Goal: Find specific page/section: Find specific page/section

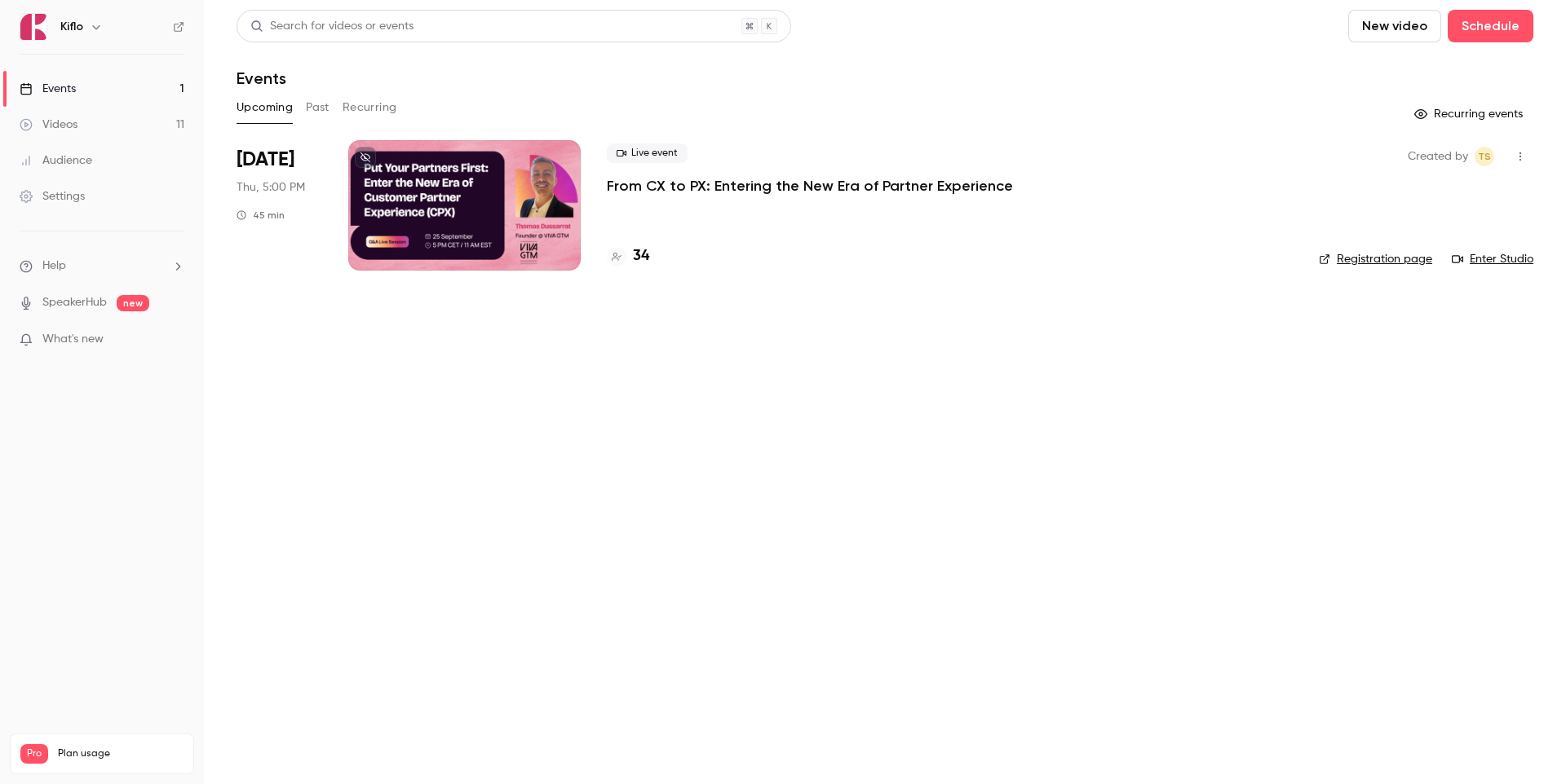
click at [768, 184] on p "From CX to PX: Entering the New Era of Partner Experience" at bounding box center [810, 185] width 406 height 19
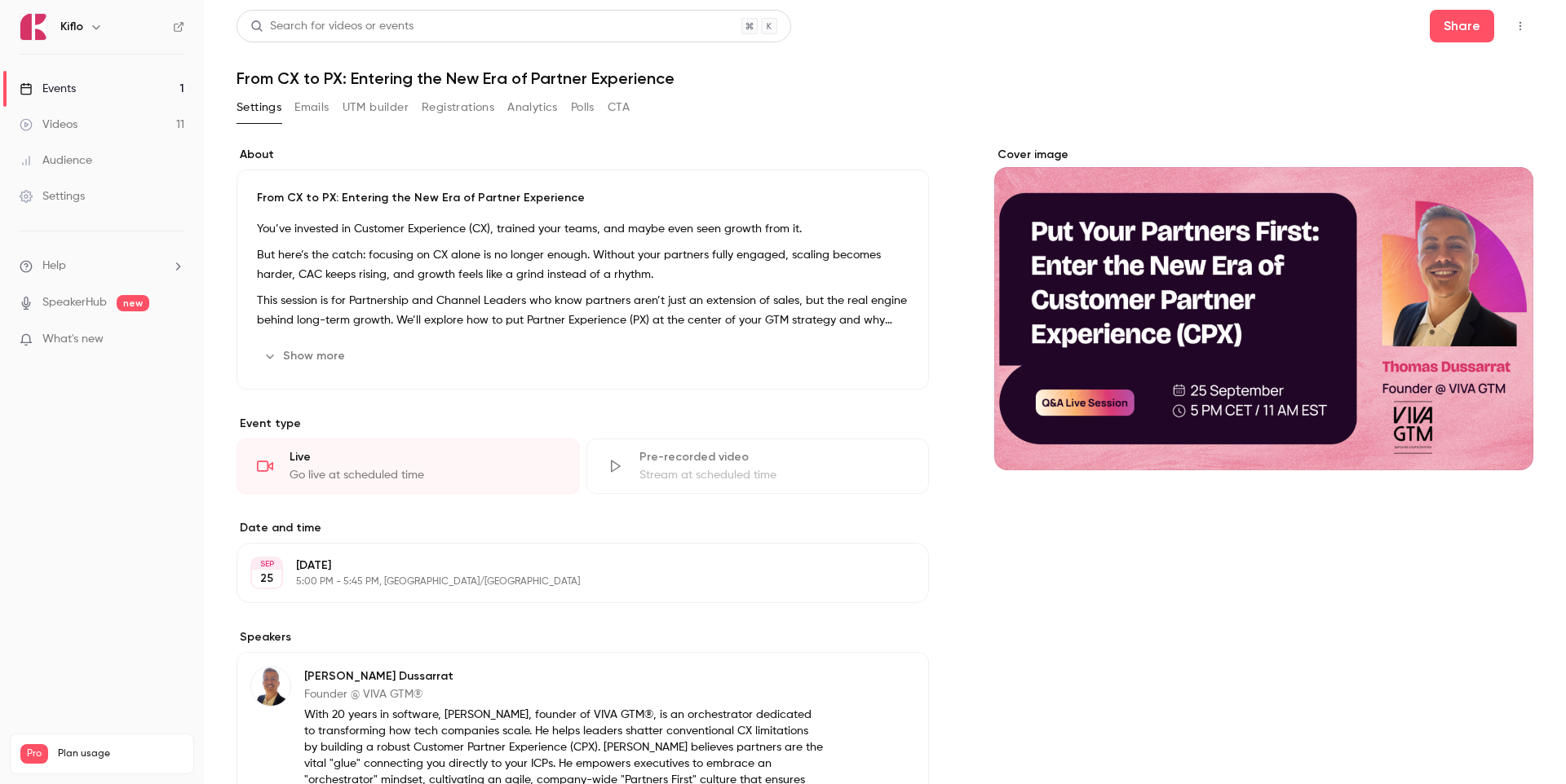
click at [316, 102] on button "Emails" at bounding box center [311, 108] width 34 height 26
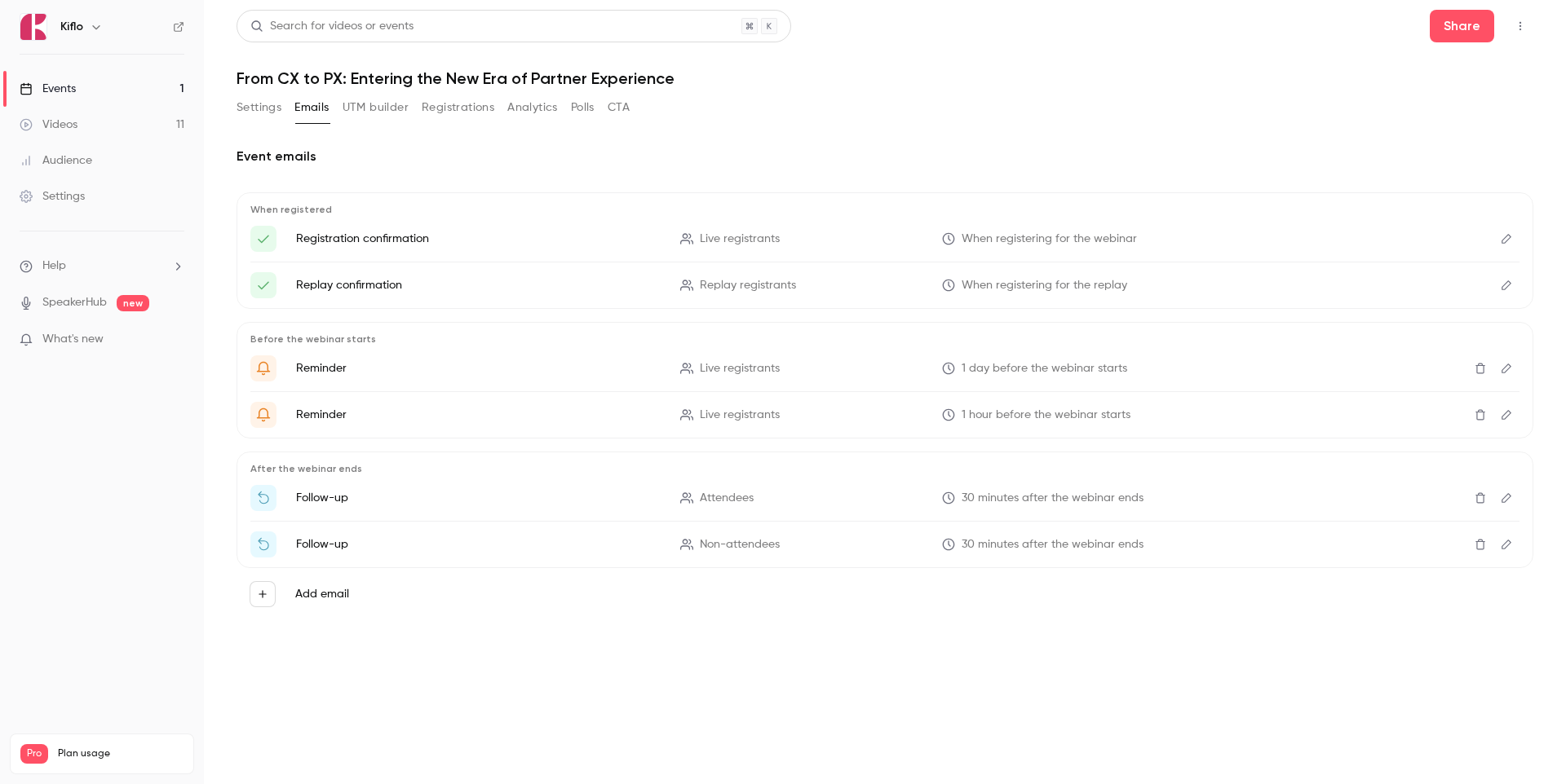
click at [463, 109] on button "Registrations" at bounding box center [458, 108] width 73 height 26
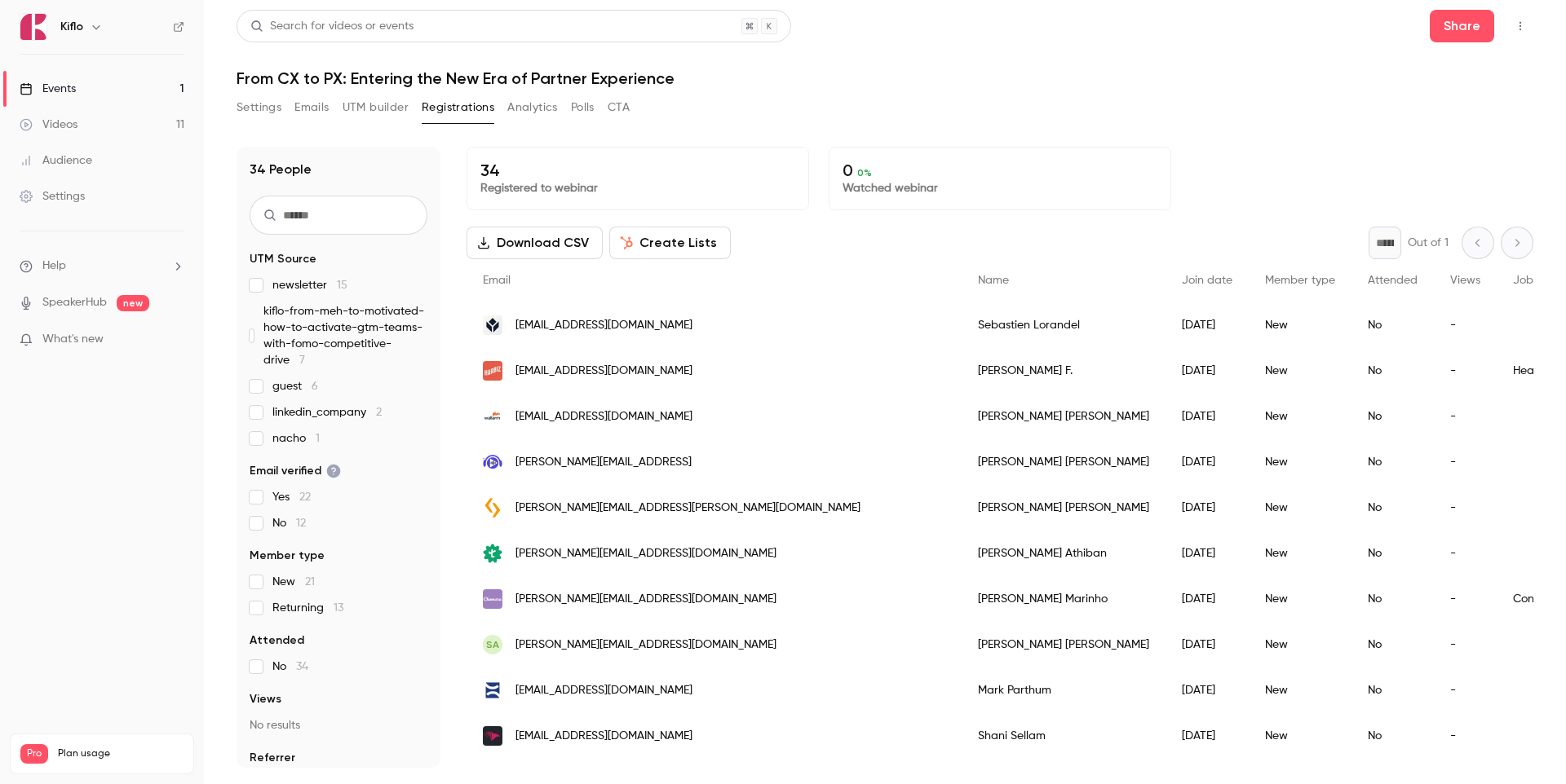
click at [544, 111] on button "Analytics" at bounding box center [532, 108] width 51 height 26
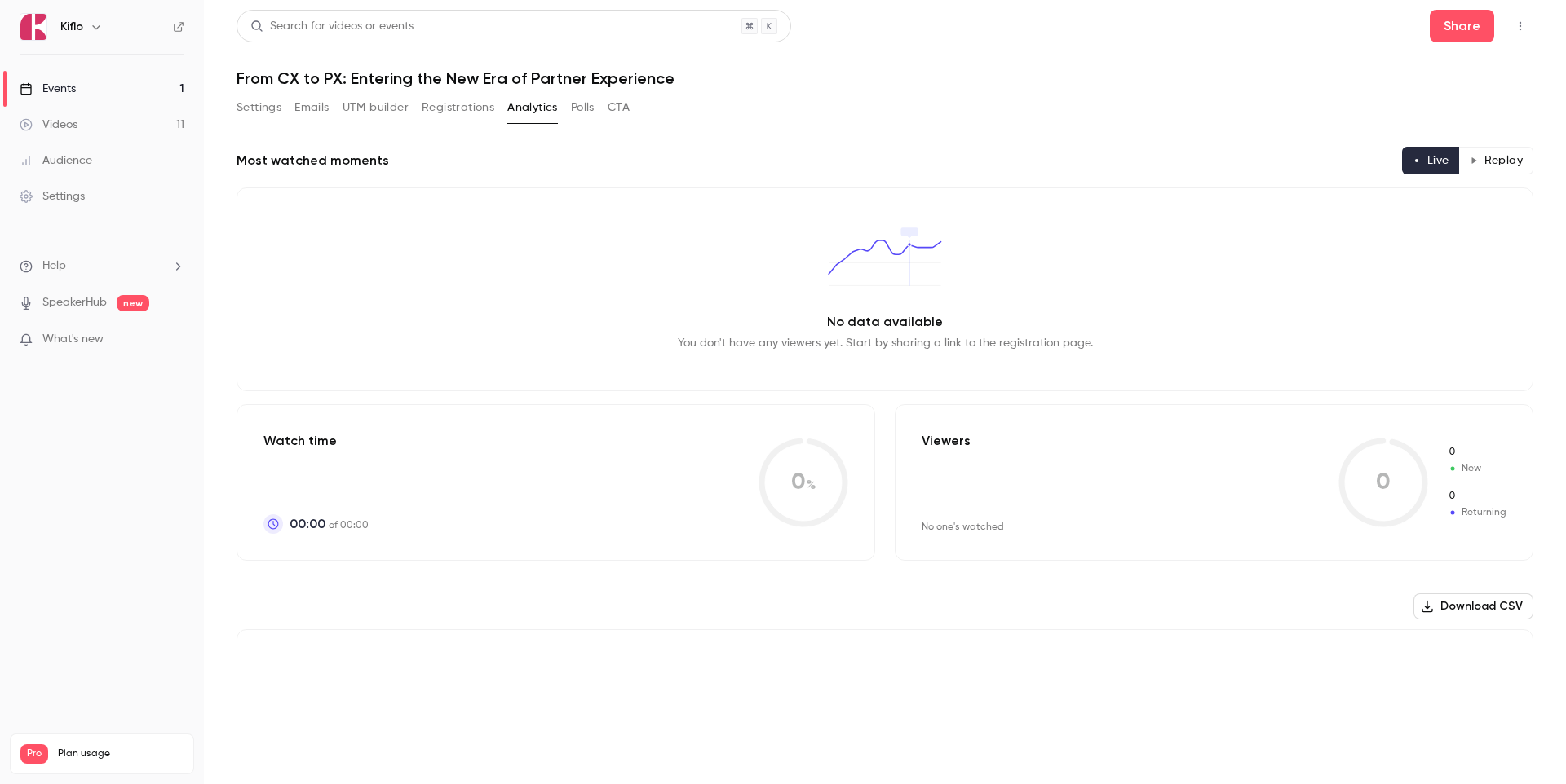
click at [299, 109] on button "Emails" at bounding box center [311, 108] width 34 height 26
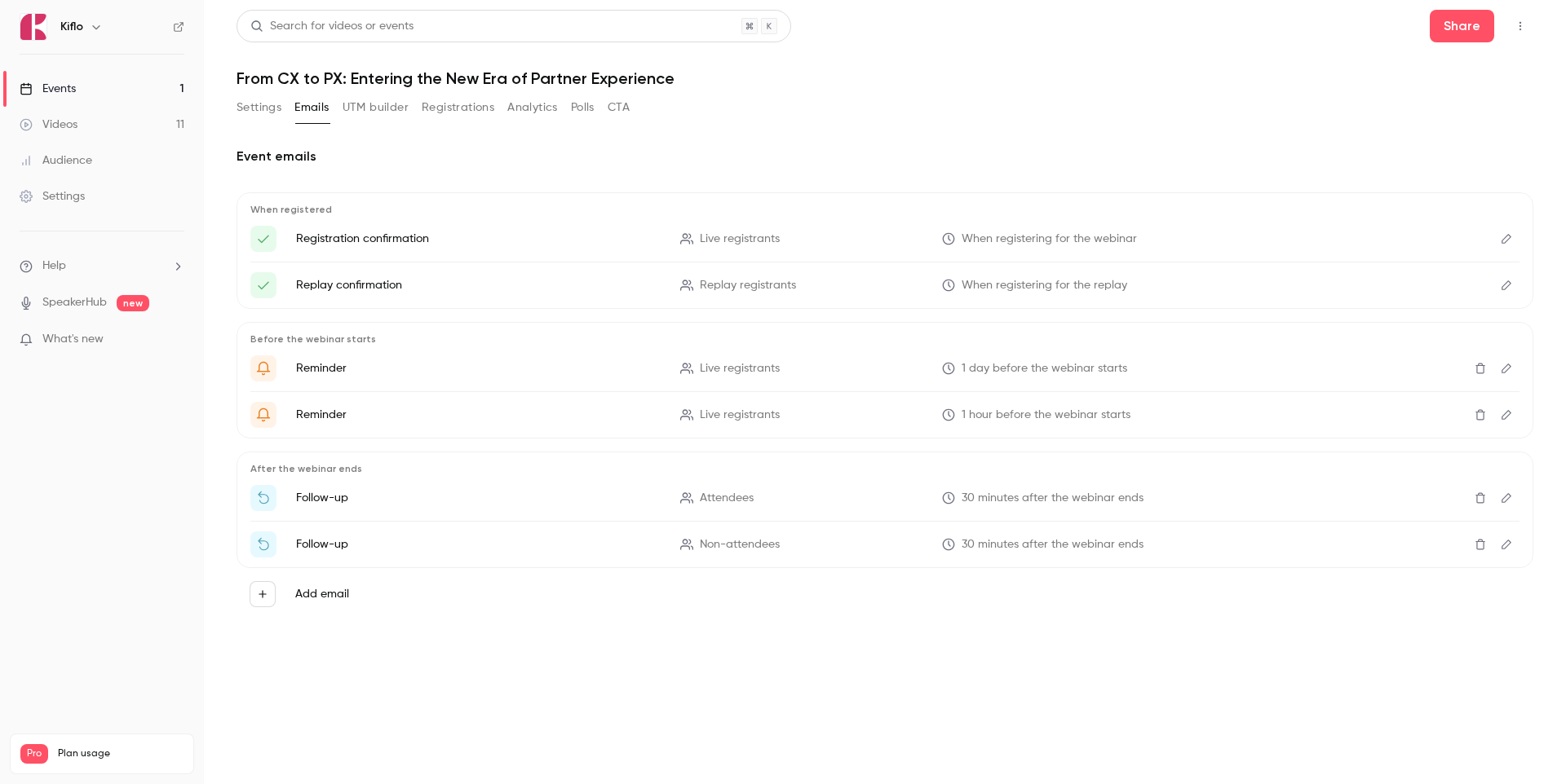
click at [521, 109] on button "Analytics" at bounding box center [532, 108] width 51 height 26
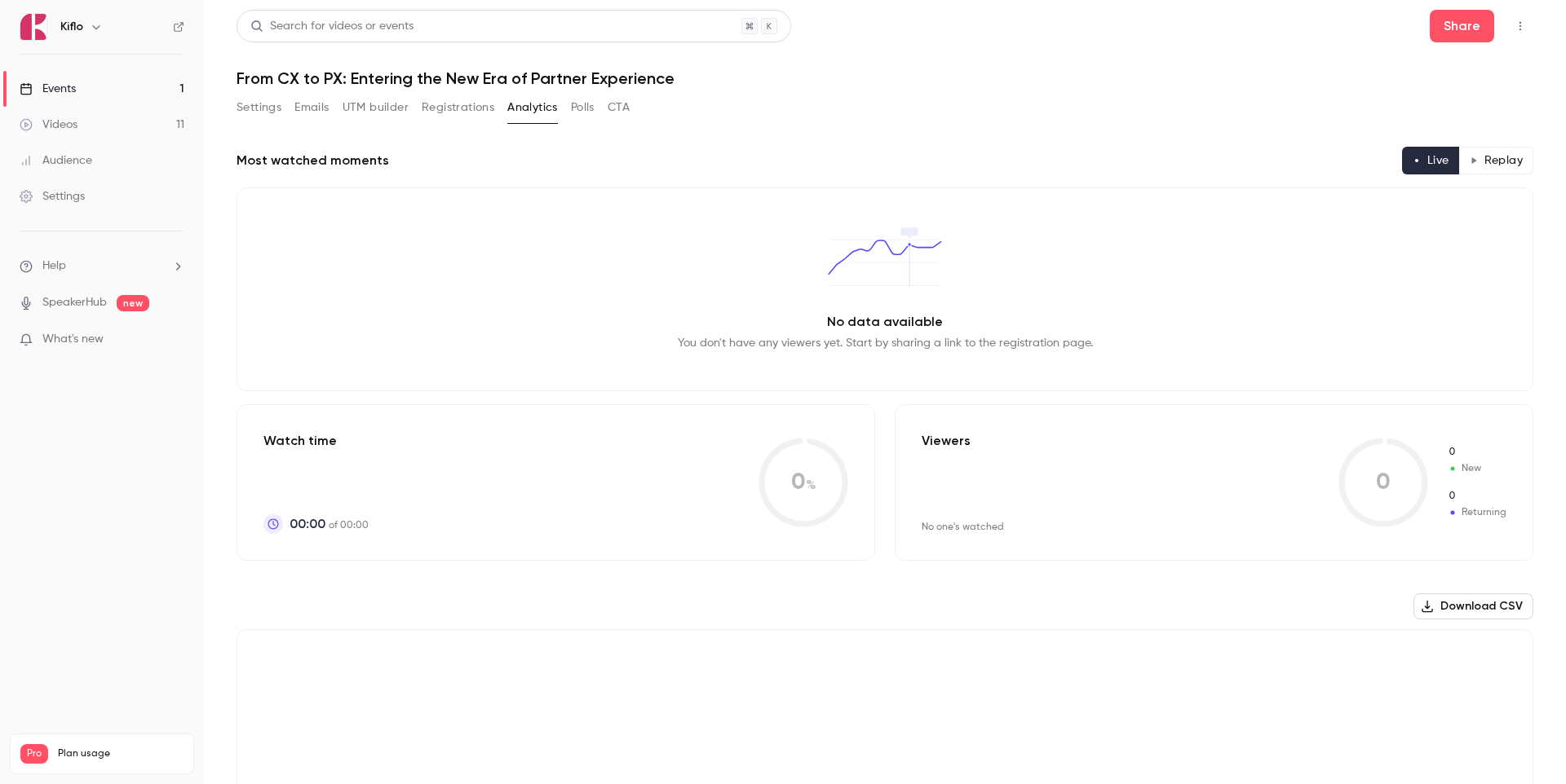
click at [302, 113] on button "Emails" at bounding box center [311, 108] width 34 height 26
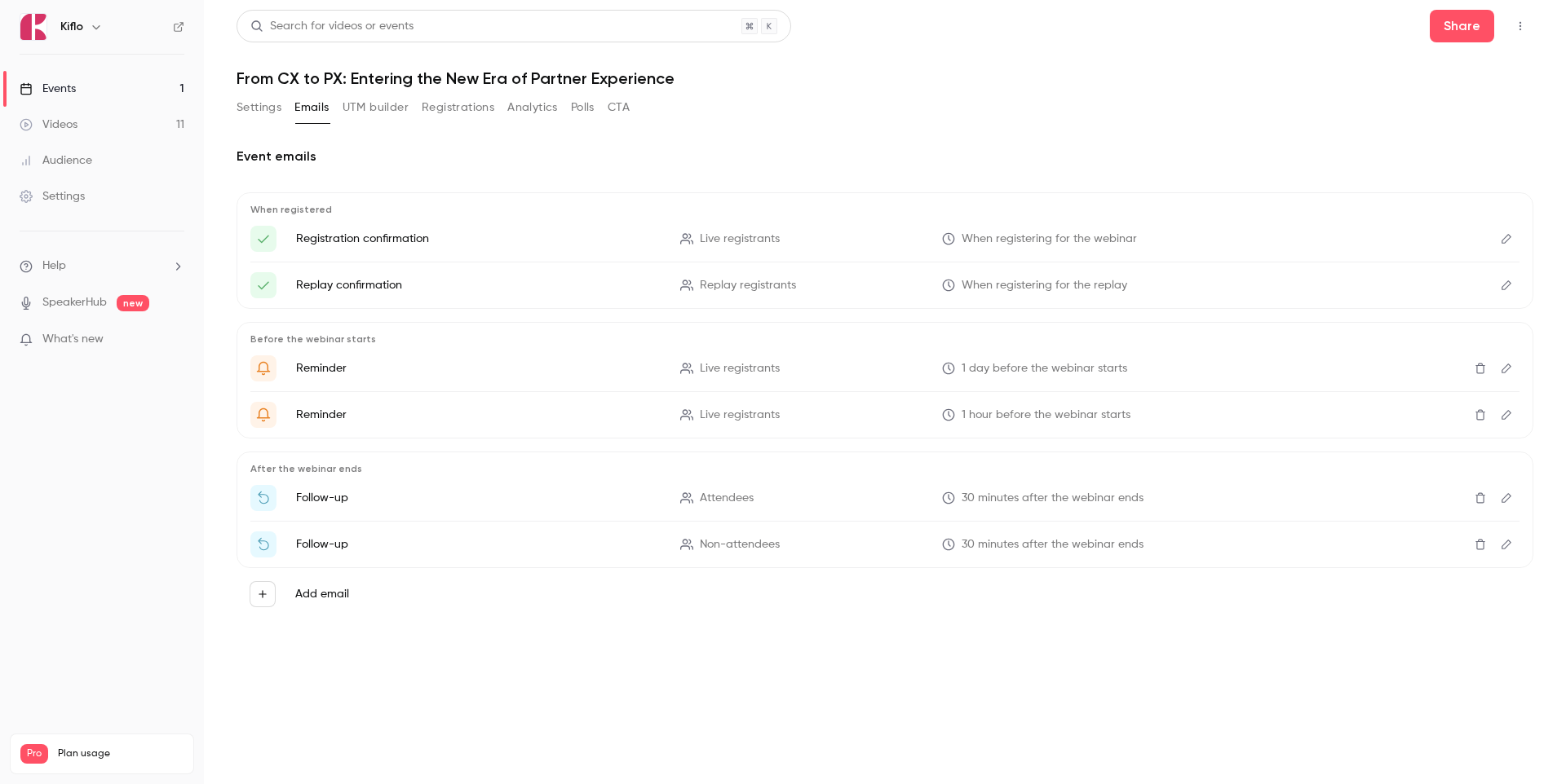
click at [362, 166] on div "Event emails When registered Registration confirmation Live registrants When re…" at bounding box center [884, 384] width 1297 height 474
click at [88, 124] on link "Videos 11" at bounding box center [102, 125] width 204 height 36
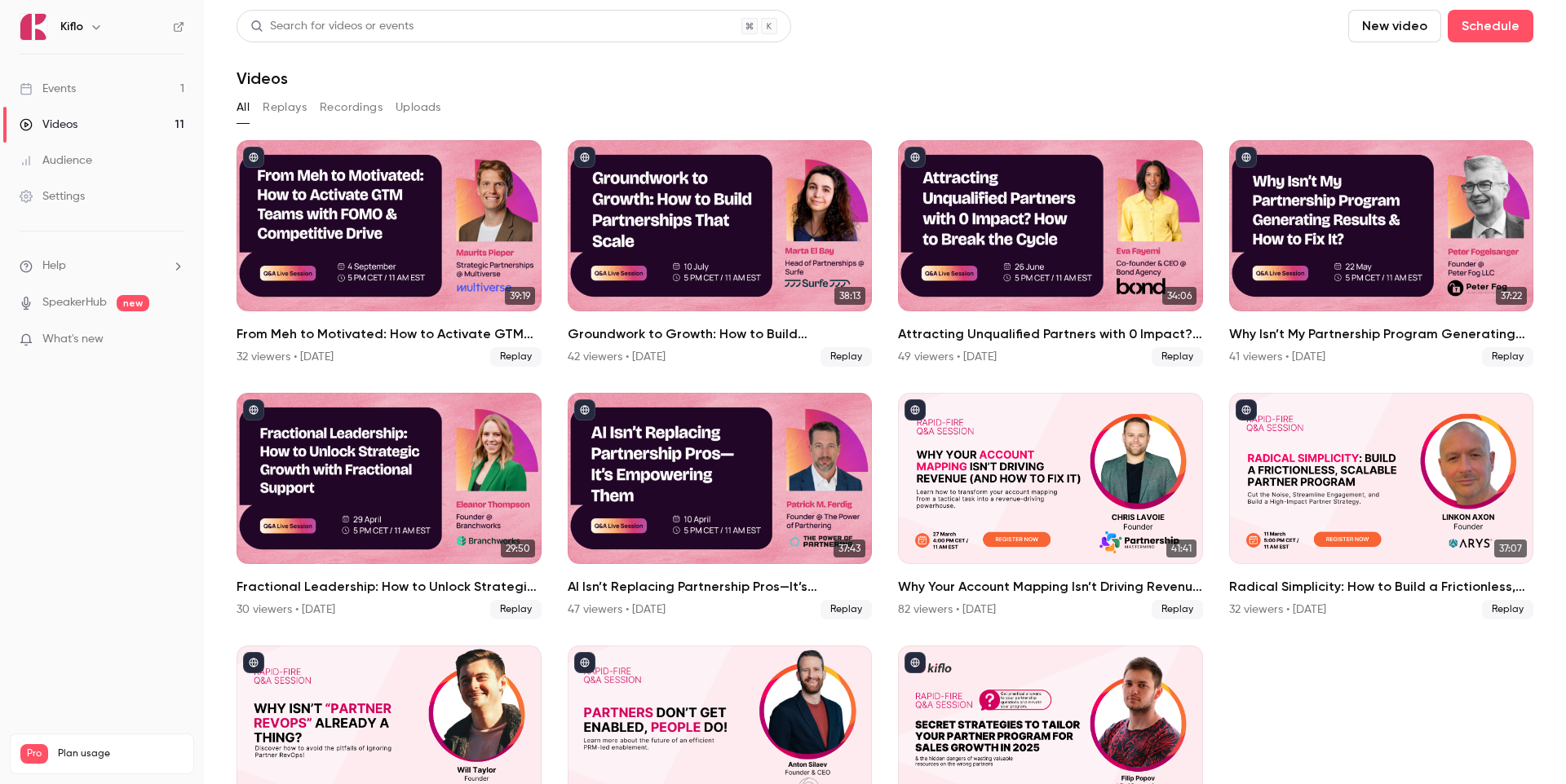
click at [66, 86] on div "Events" at bounding box center [47, 89] width 56 height 17
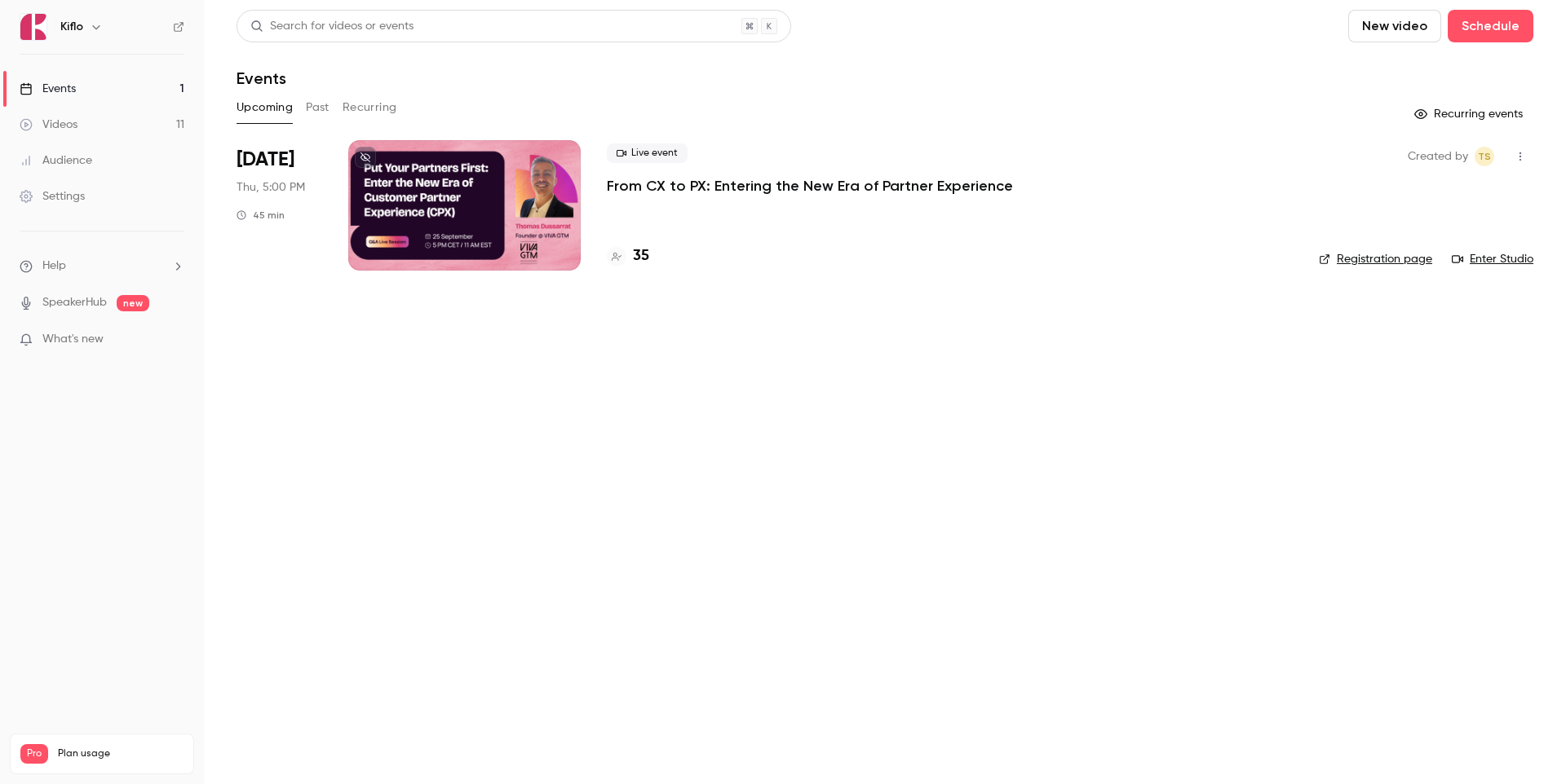
click at [318, 110] on button "Past" at bounding box center [317, 108] width 24 height 26
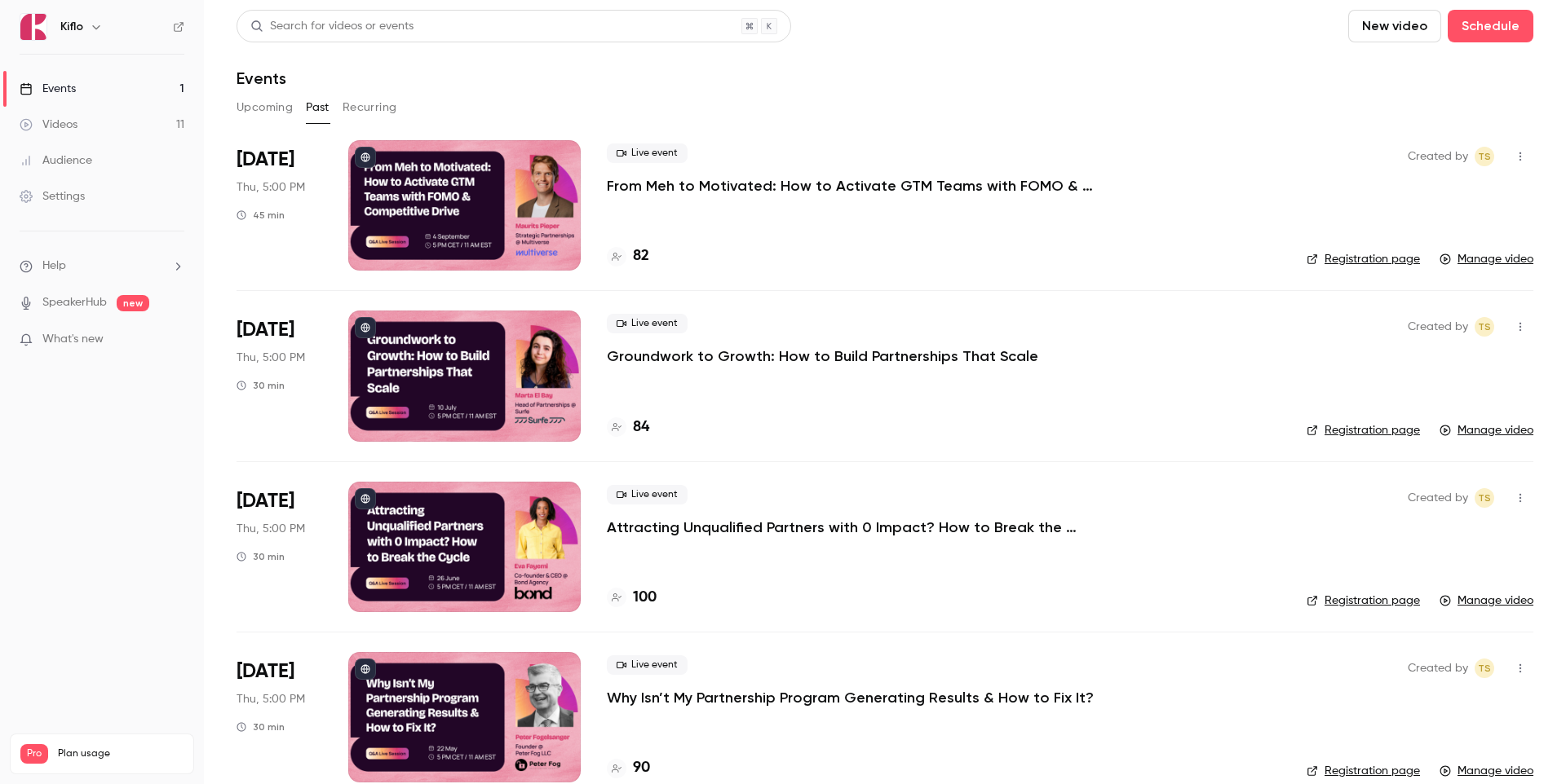
click at [777, 181] on p "From Meh to Motivated: How to Activate GTM Teams with FOMO & Competitive Drive" at bounding box center [852, 185] width 489 height 19
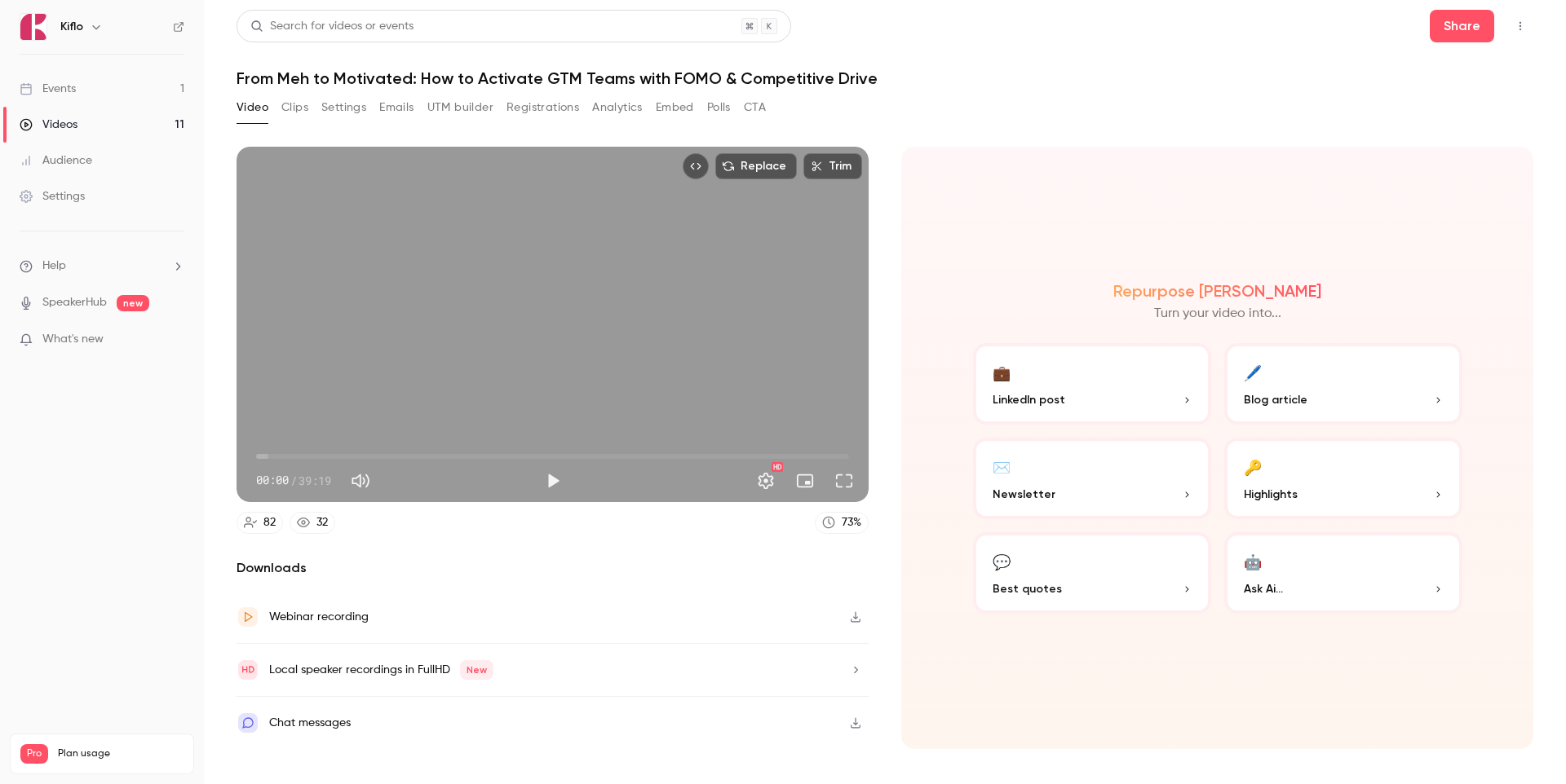
click at [297, 107] on button "Clips" at bounding box center [294, 108] width 27 height 26
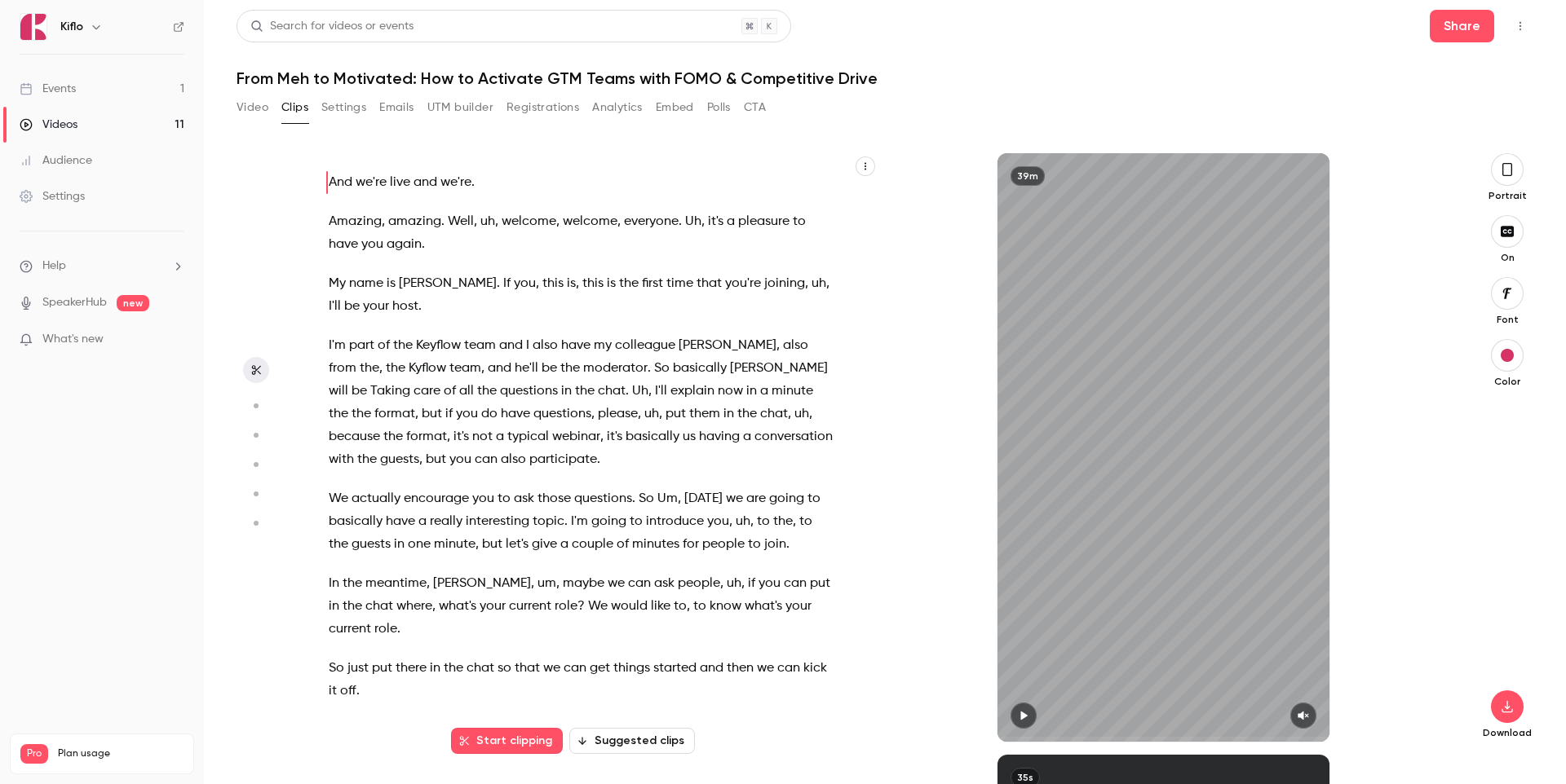
click at [359, 107] on button "Settings" at bounding box center [343, 108] width 45 height 26
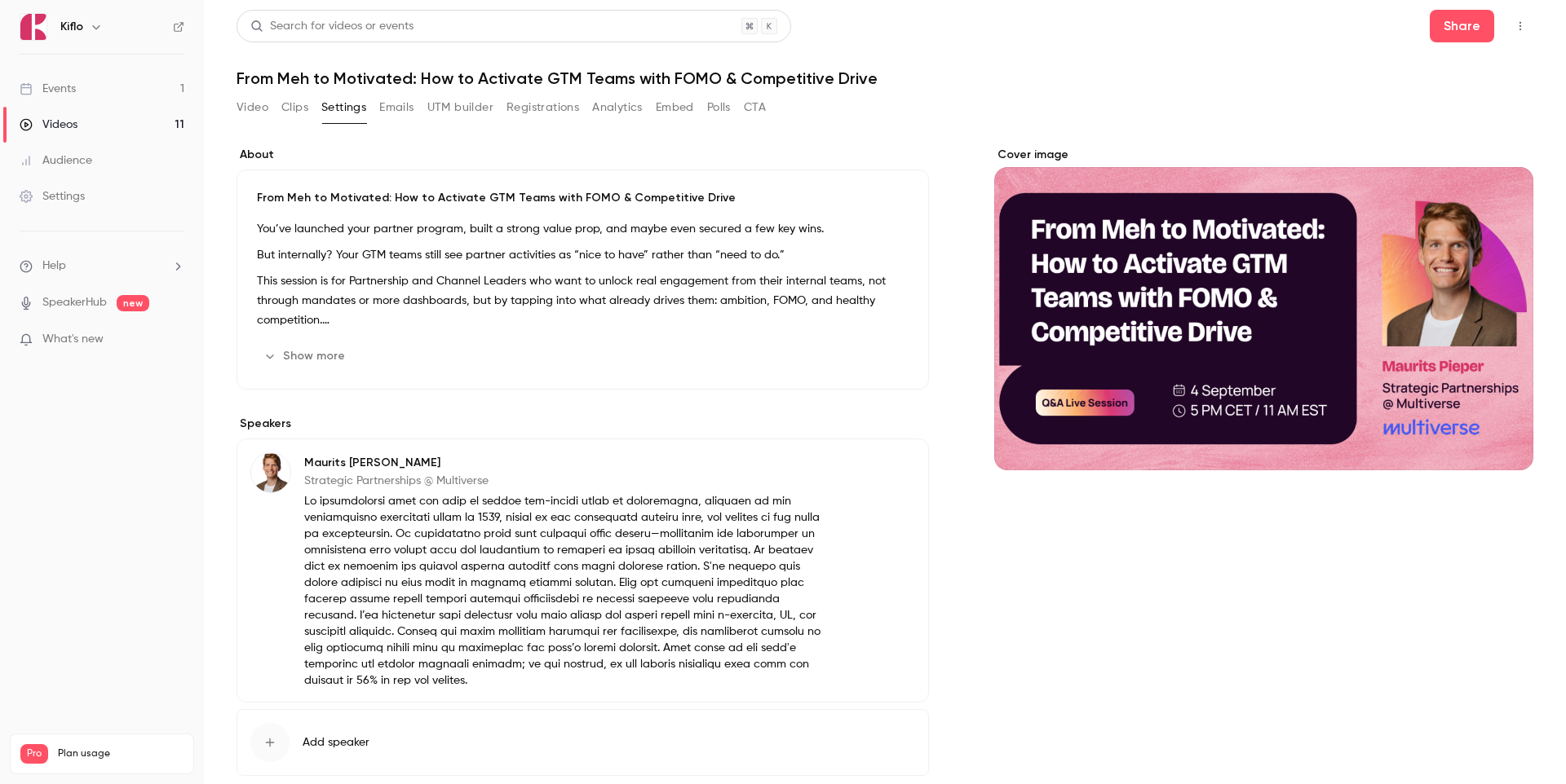
click at [405, 110] on button "Emails" at bounding box center [396, 108] width 34 height 26
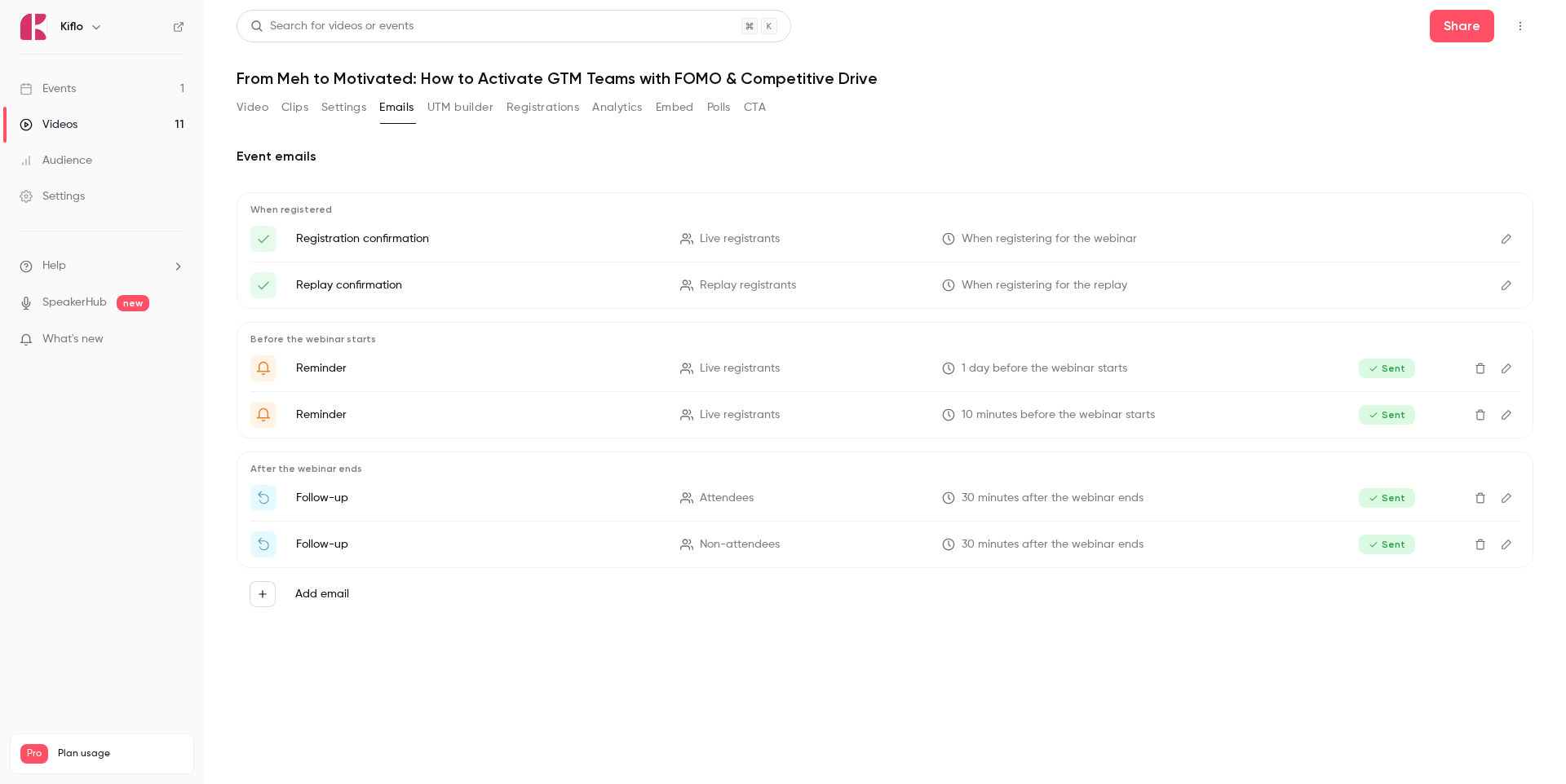
click at [351, 235] on p "Registration confirmation" at bounding box center [478, 239] width 365 height 17
click at [534, 108] on button "Registrations" at bounding box center [543, 108] width 73 height 26
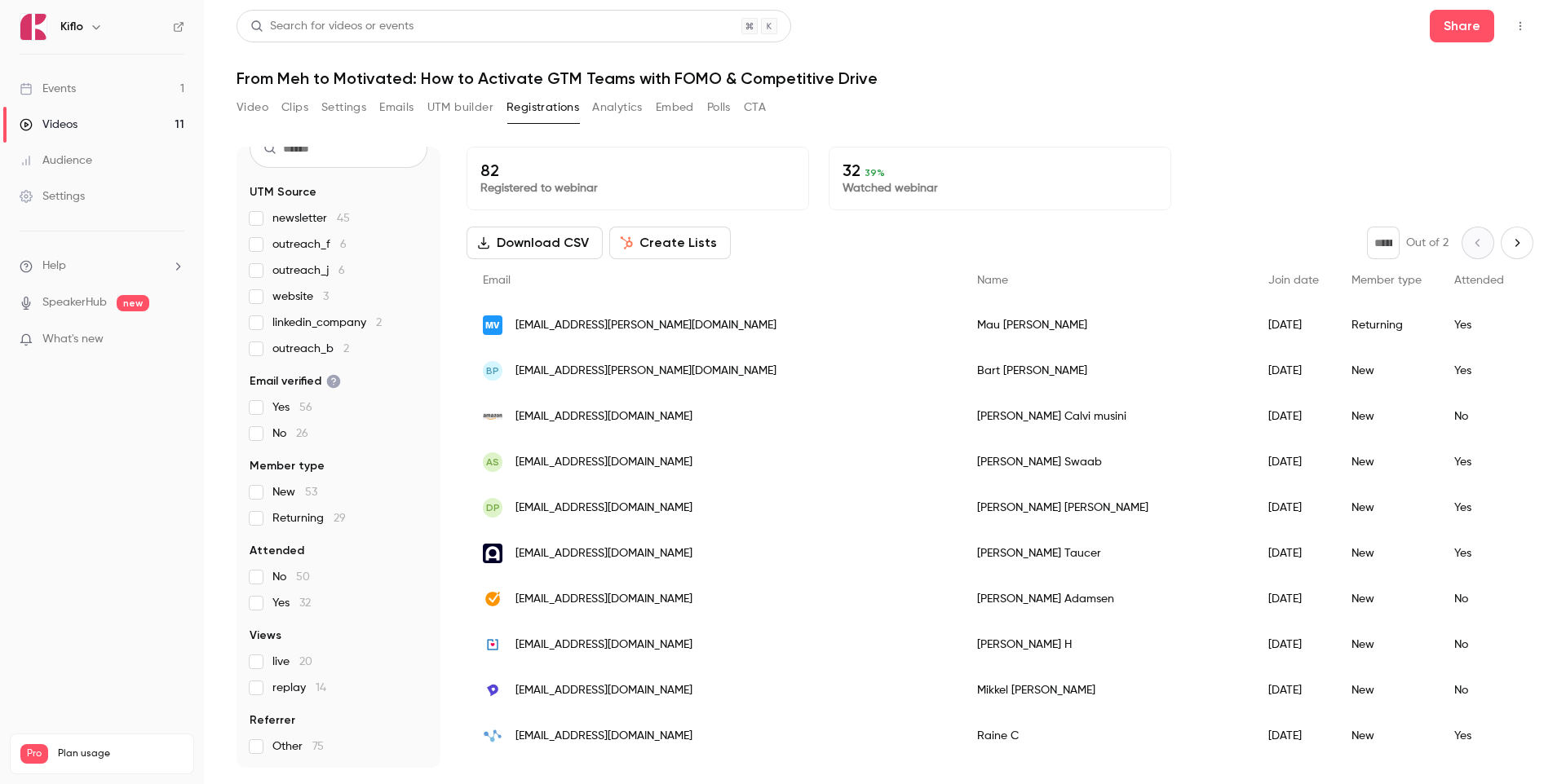
click at [633, 102] on button "Analytics" at bounding box center [617, 108] width 51 height 26
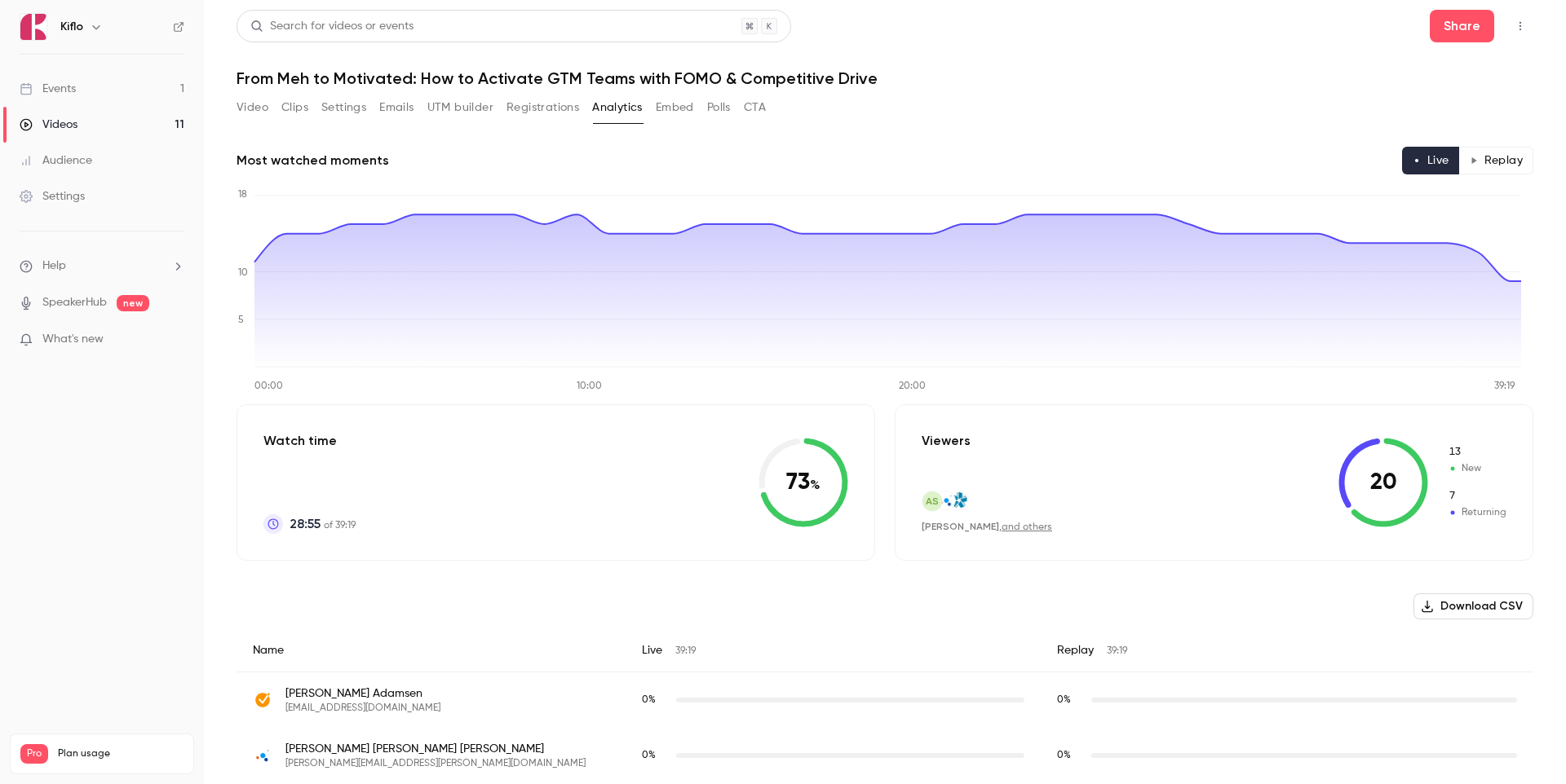
click at [91, 89] on link "Events 1" at bounding box center [102, 89] width 204 height 36
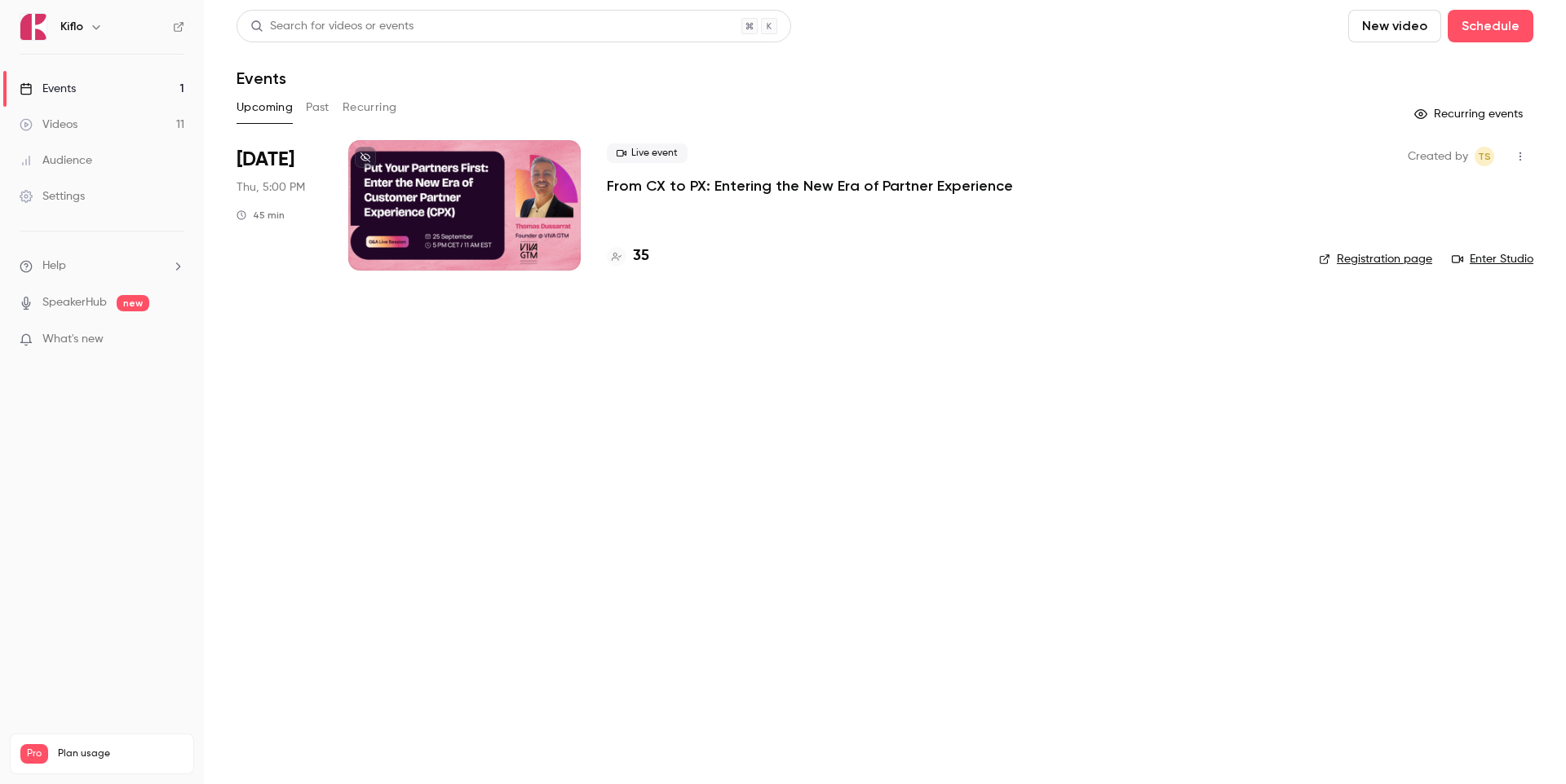
click at [89, 341] on span "What's new" at bounding box center [73, 339] width 61 height 18
click at [1275, 596] on div at bounding box center [783, 392] width 1566 height 784
click at [733, 189] on p "From CX to PX: Entering the New Era of Partner Experience" at bounding box center [810, 185] width 406 height 19
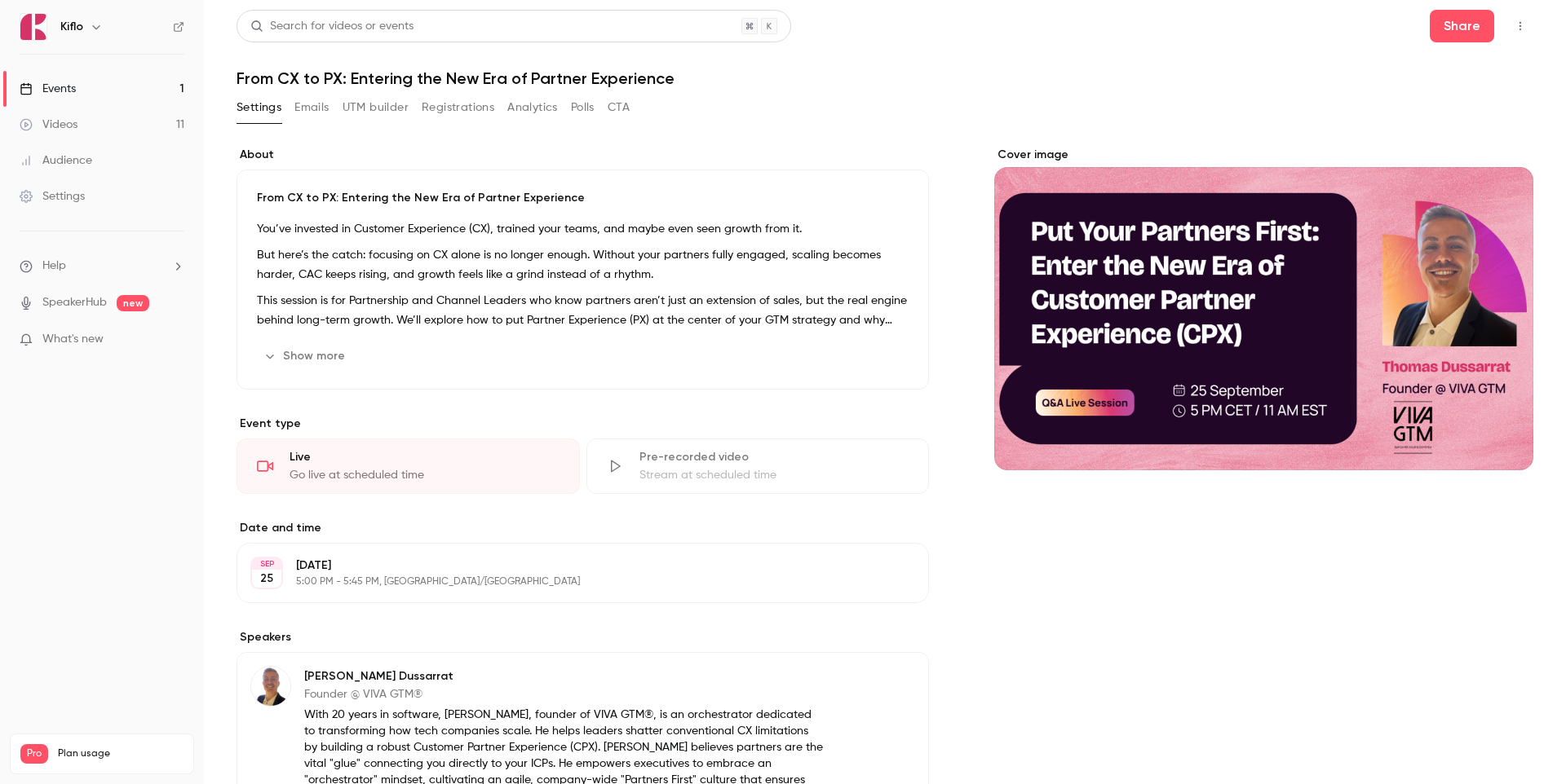
click at [305, 105] on button "Emails" at bounding box center [311, 108] width 34 height 26
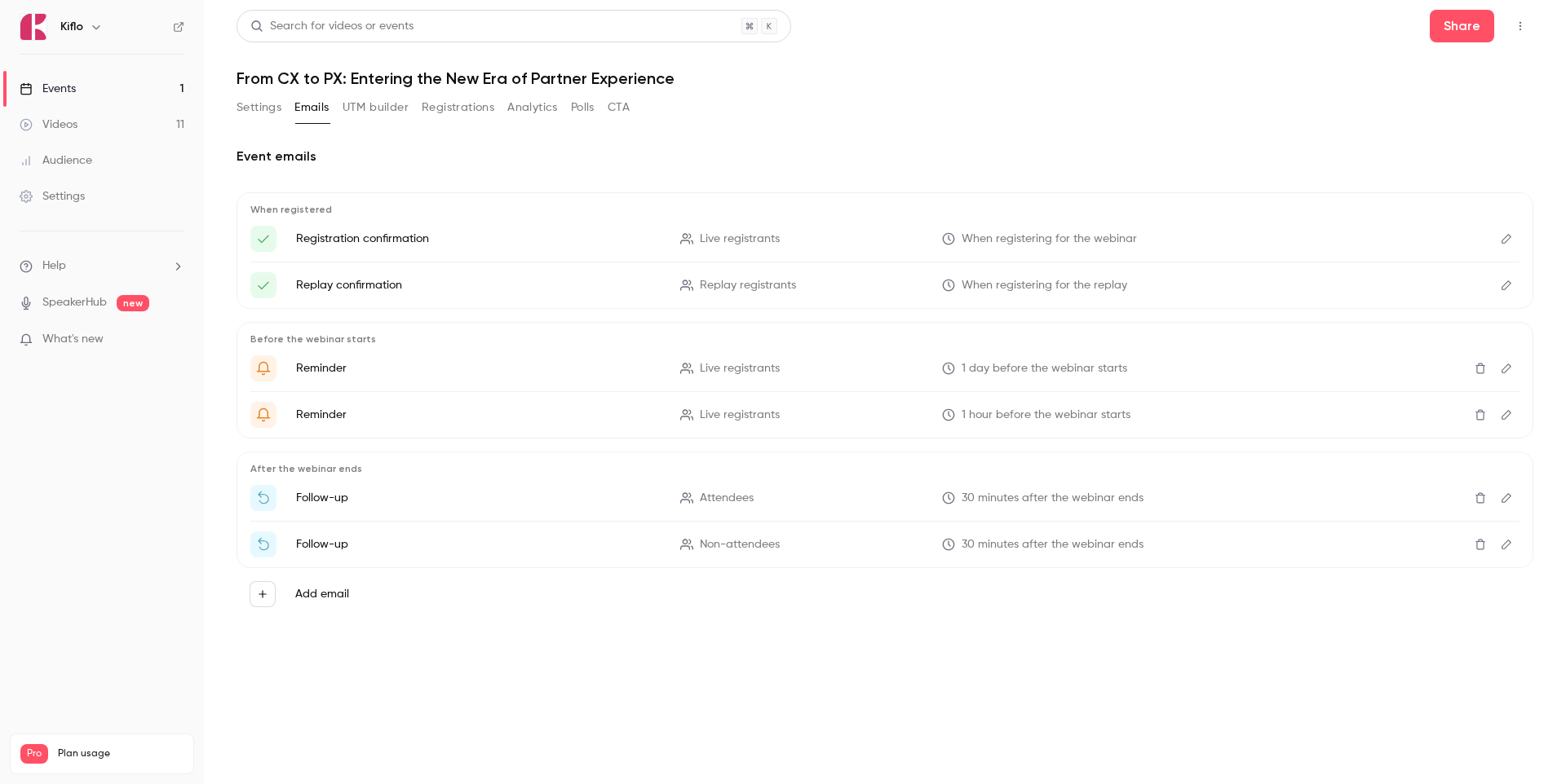
click at [79, 161] on div "Audience" at bounding box center [55, 160] width 73 height 17
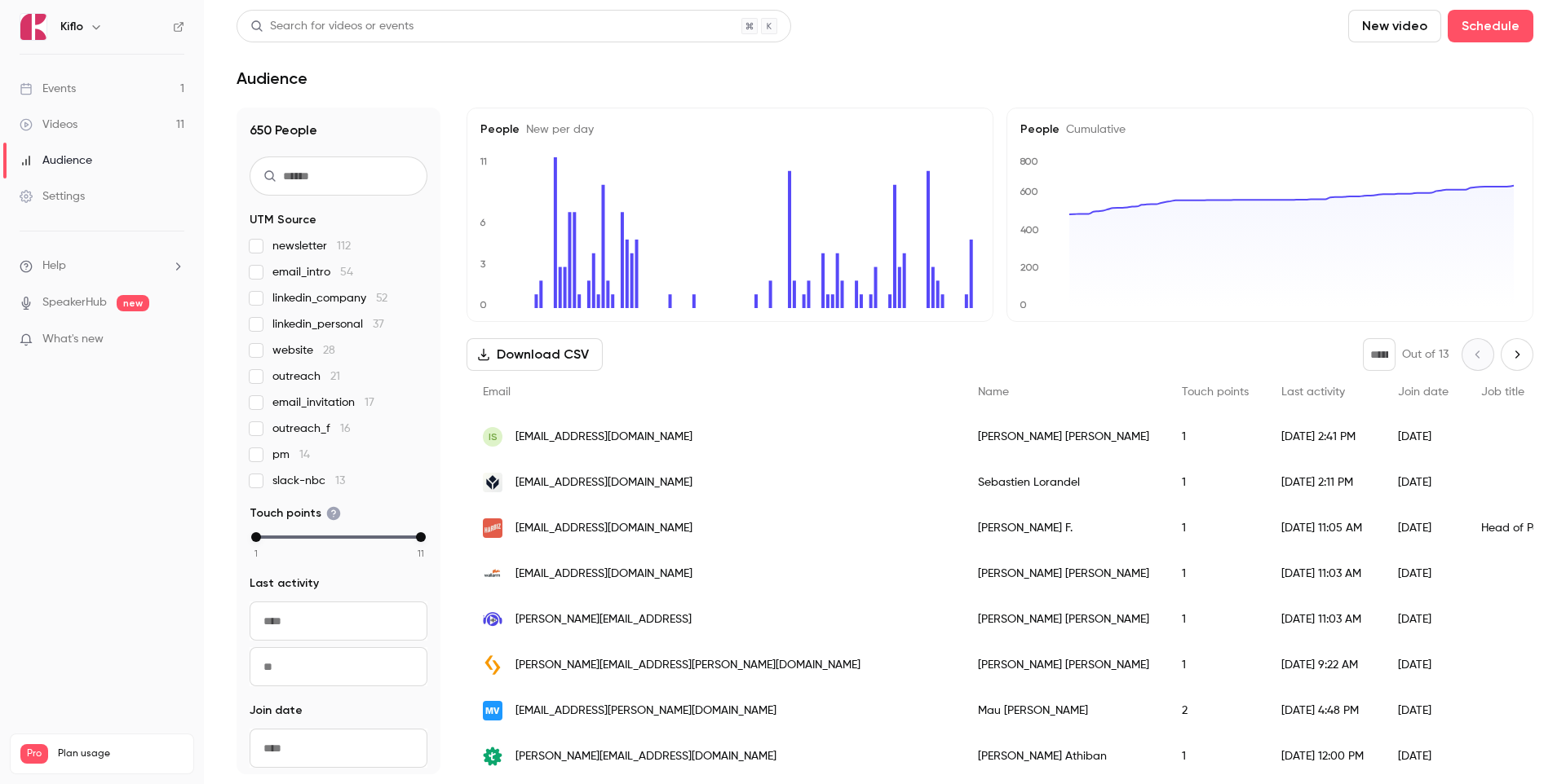
click at [84, 89] on link "Events 1" at bounding box center [102, 89] width 204 height 36
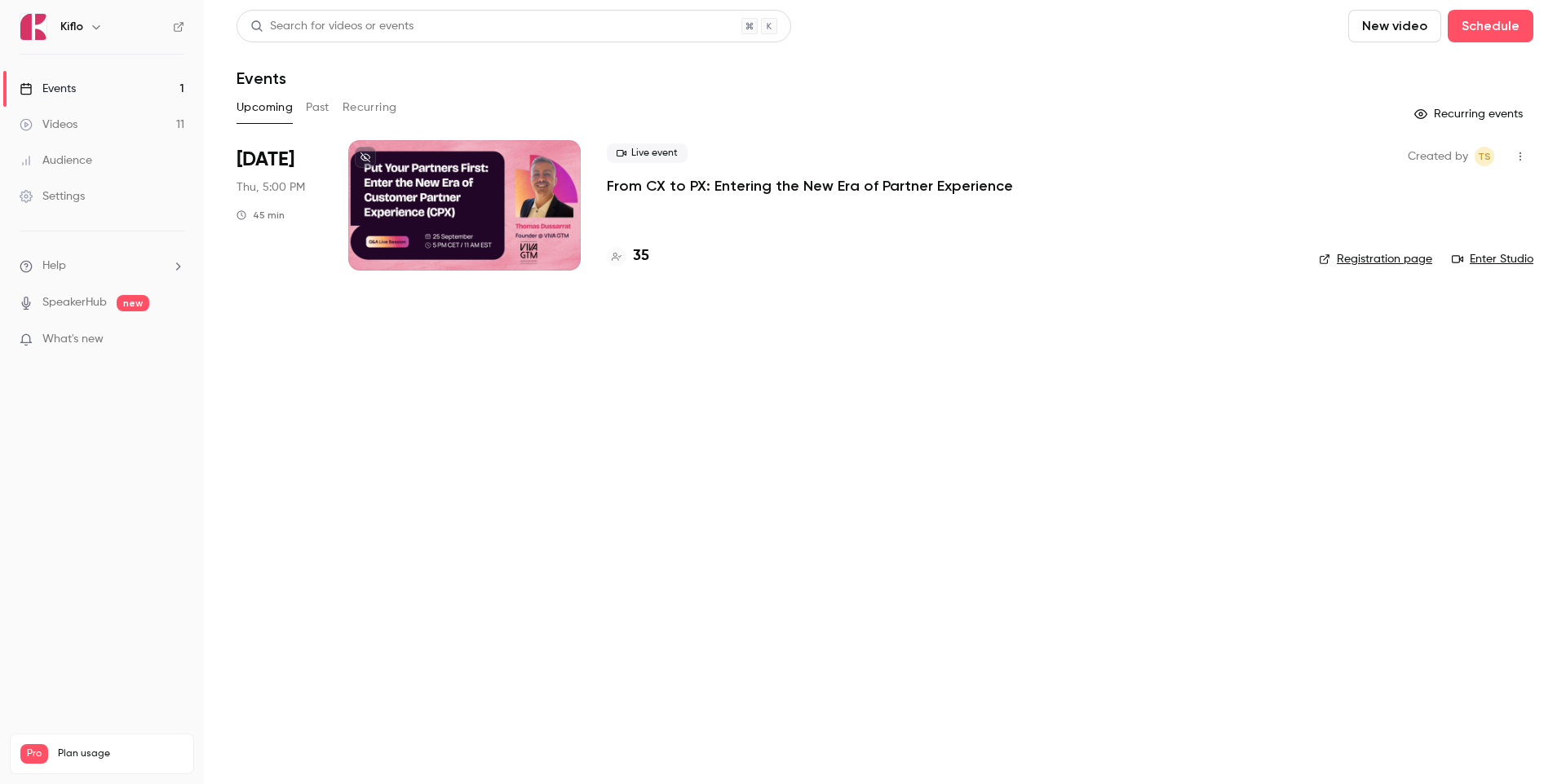
click at [784, 184] on p "From CX to PX: Entering the New Era of Partner Experience" at bounding box center [810, 185] width 406 height 19
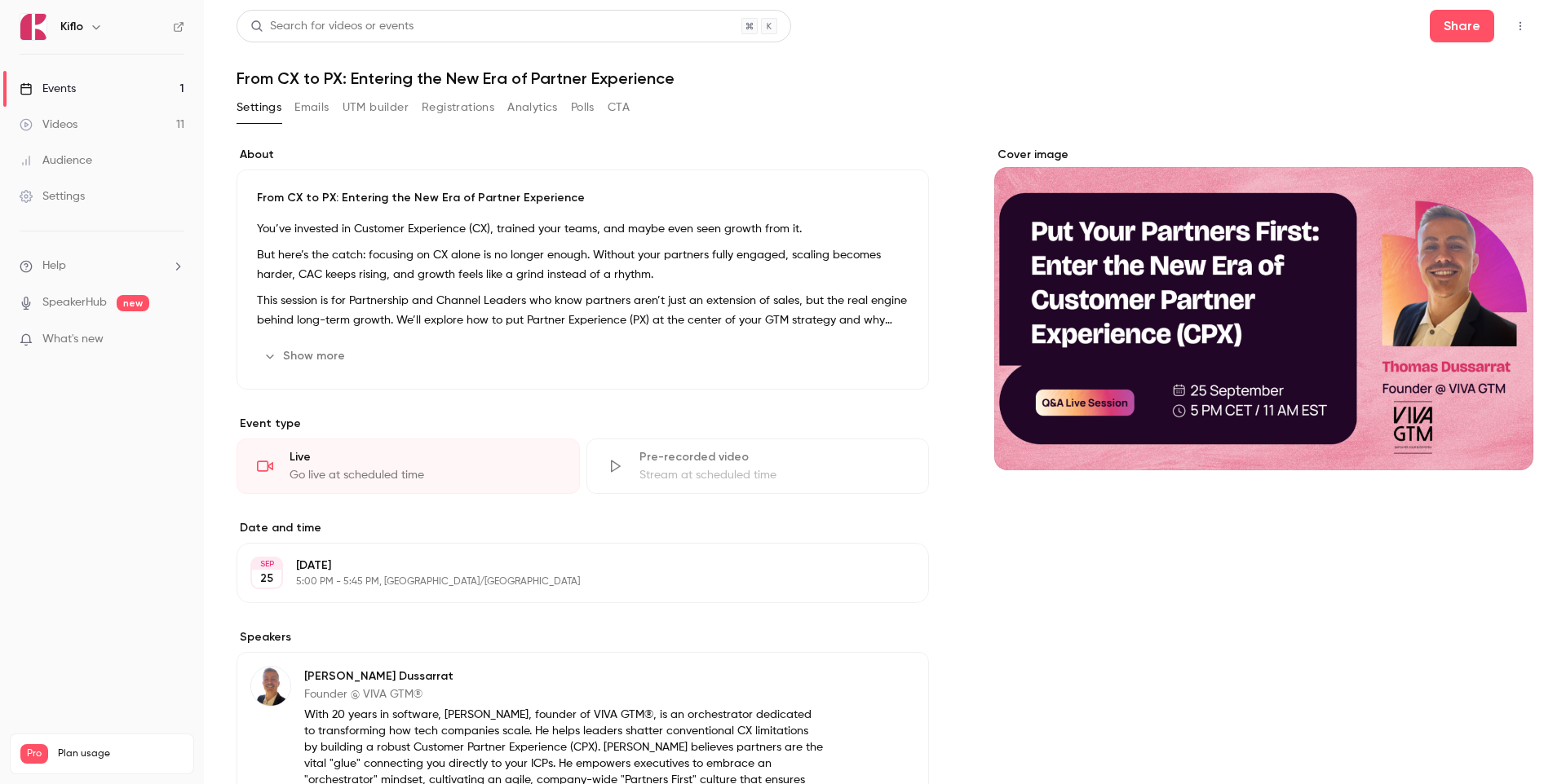
click at [319, 108] on button "Emails" at bounding box center [311, 108] width 34 height 26
